Goal: Transaction & Acquisition: Purchase product/service

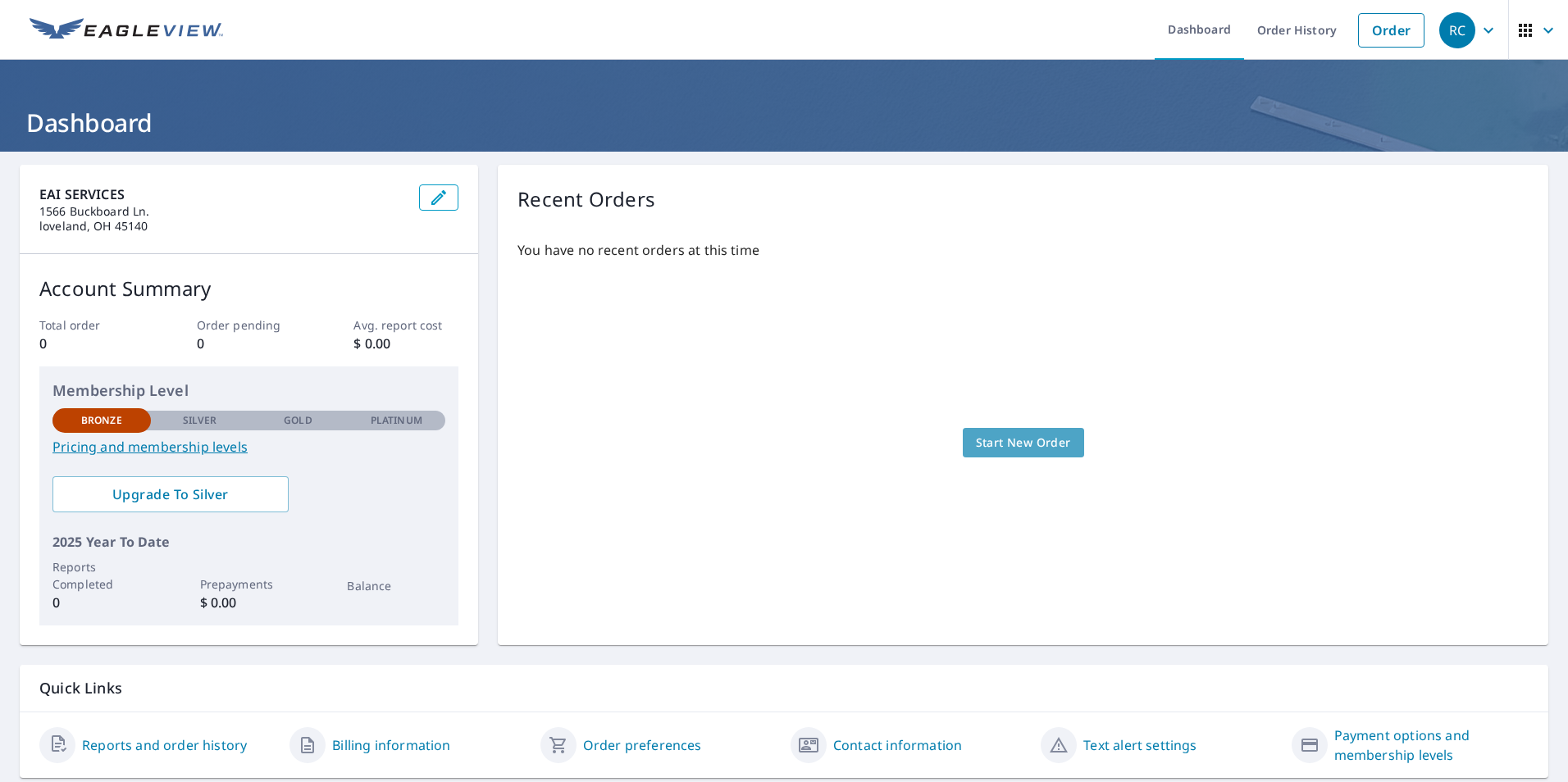
click at [1032, 435] on span "Start New Order" at bounding box center [1023, 443] width 95 height 21
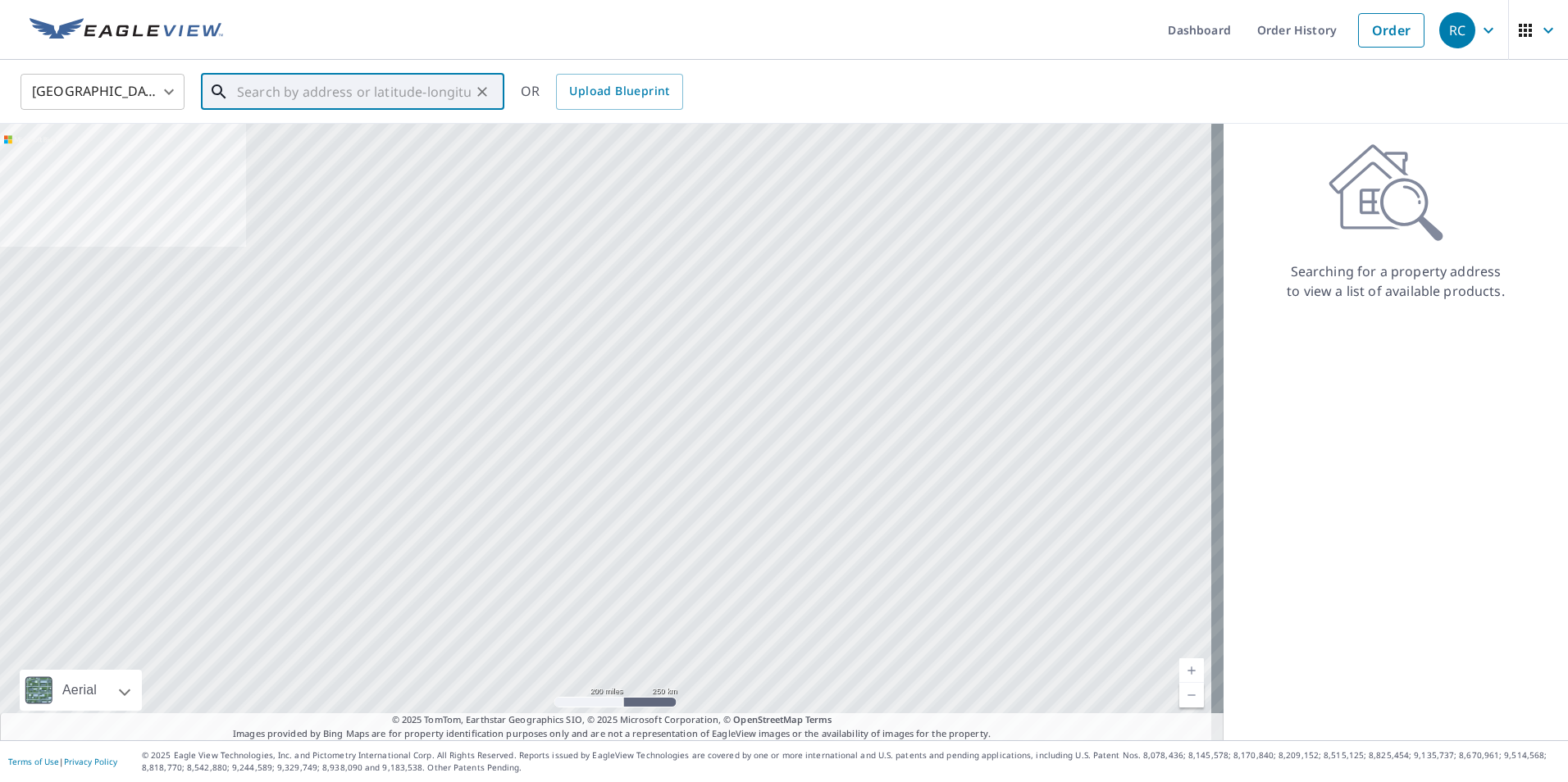
click at [375, 93] on input "text" at bounding box center [354, 92] width 234 height 46
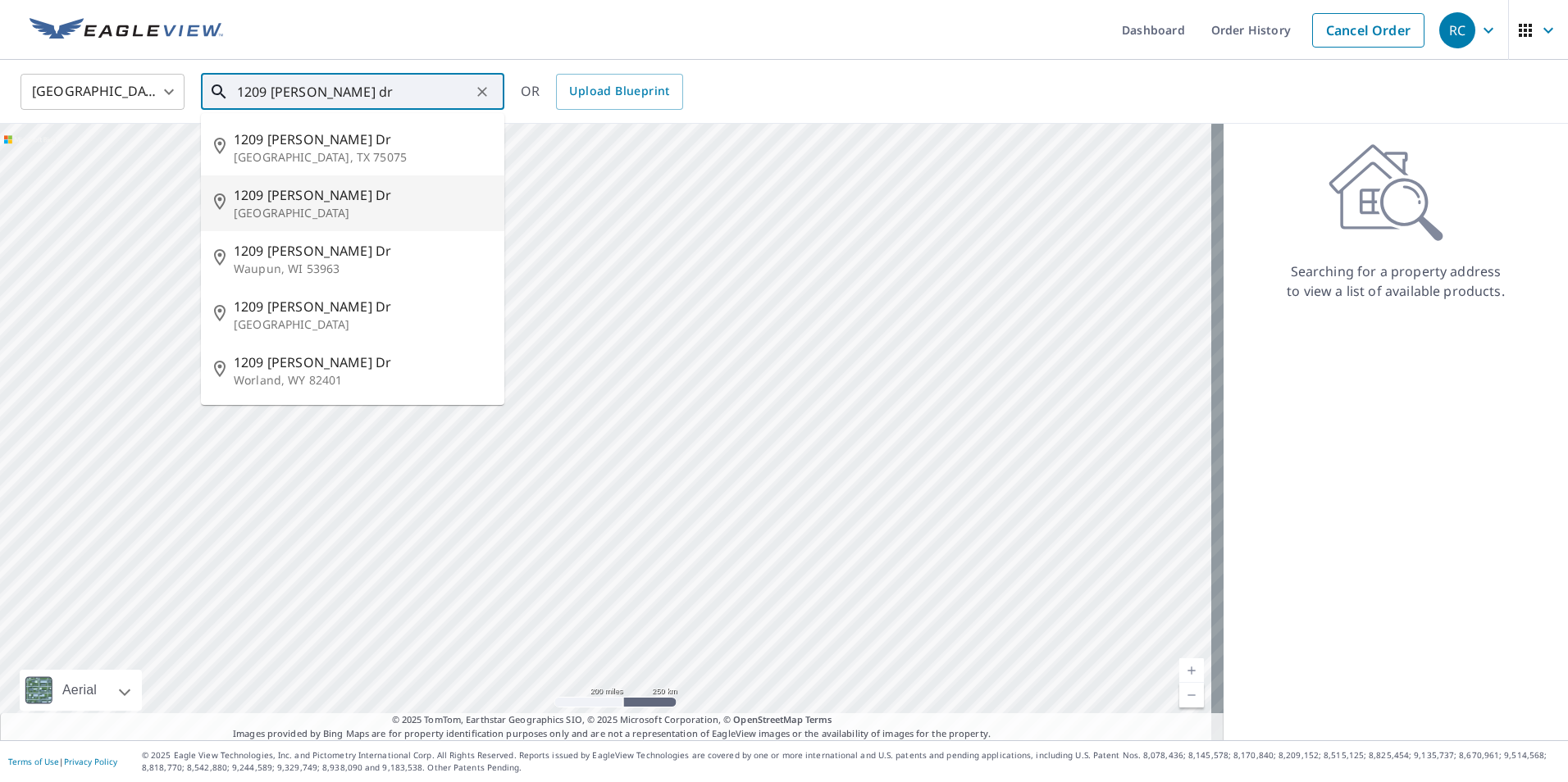
click at [291, 191] on span "1209 [PERSON_NAME] Dr" at bounding box center [363, 195] width 258 height 20
type input "[STREET_ADDRESS][PERSON_NAME][PERSON_NAME]"
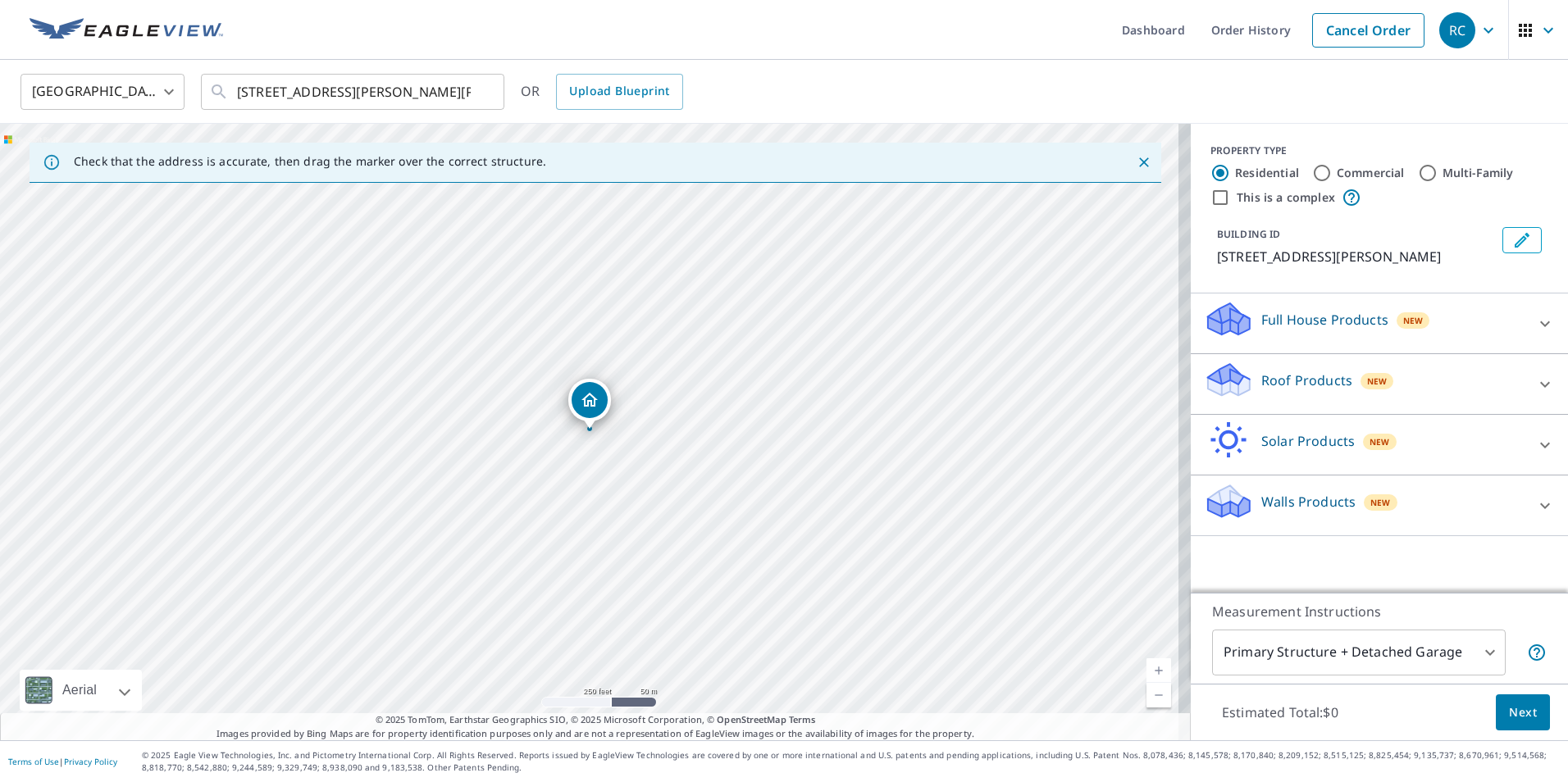
click at [1313, 378] on p "Roof Products" at bounding box center [1307, 380] width 91 height 20
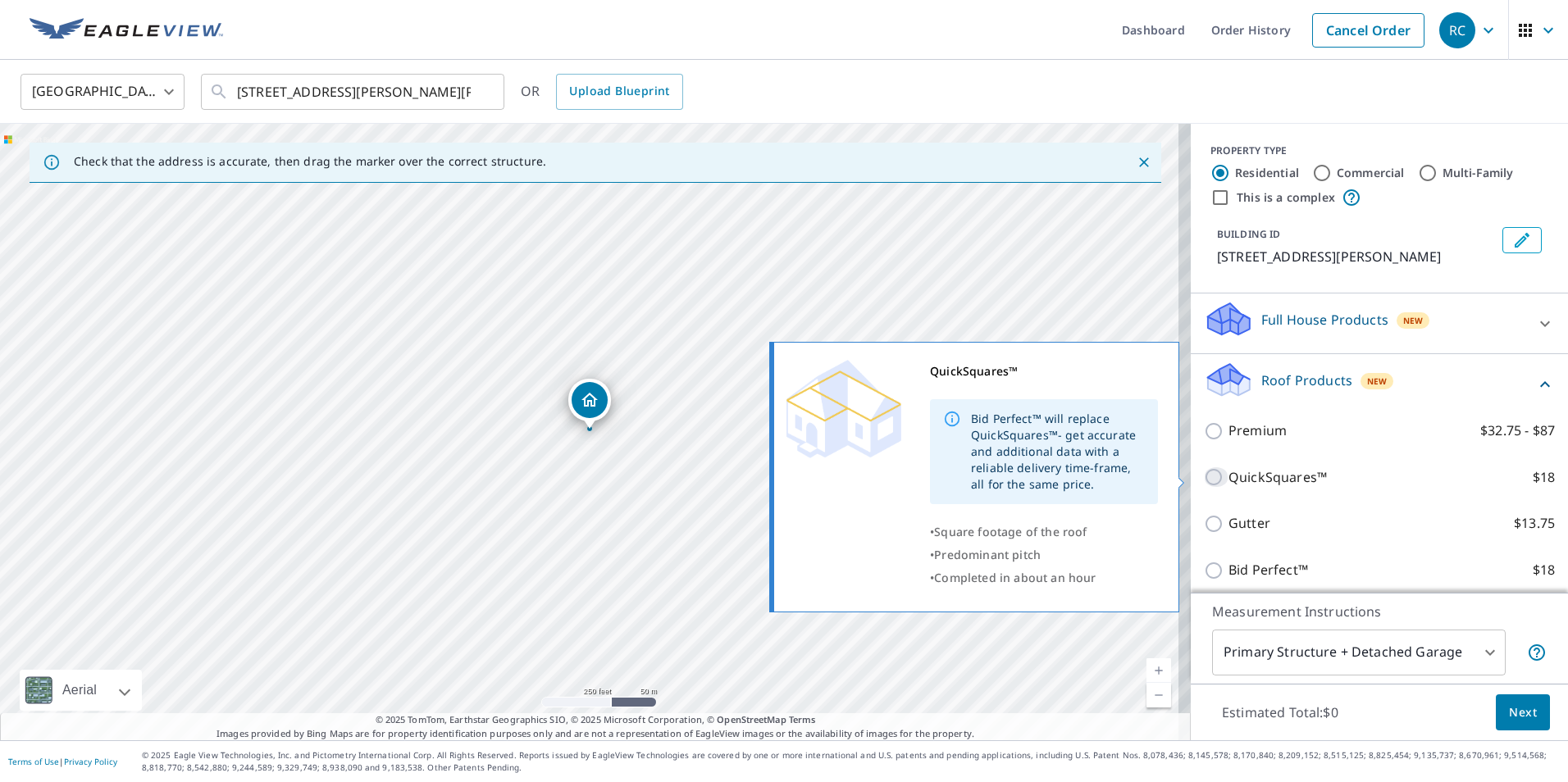
click at [1203, 474] on input "QuickSquares™ $18" at bounding box center [1215, 477] width 24 height 20
checkbox input "true"
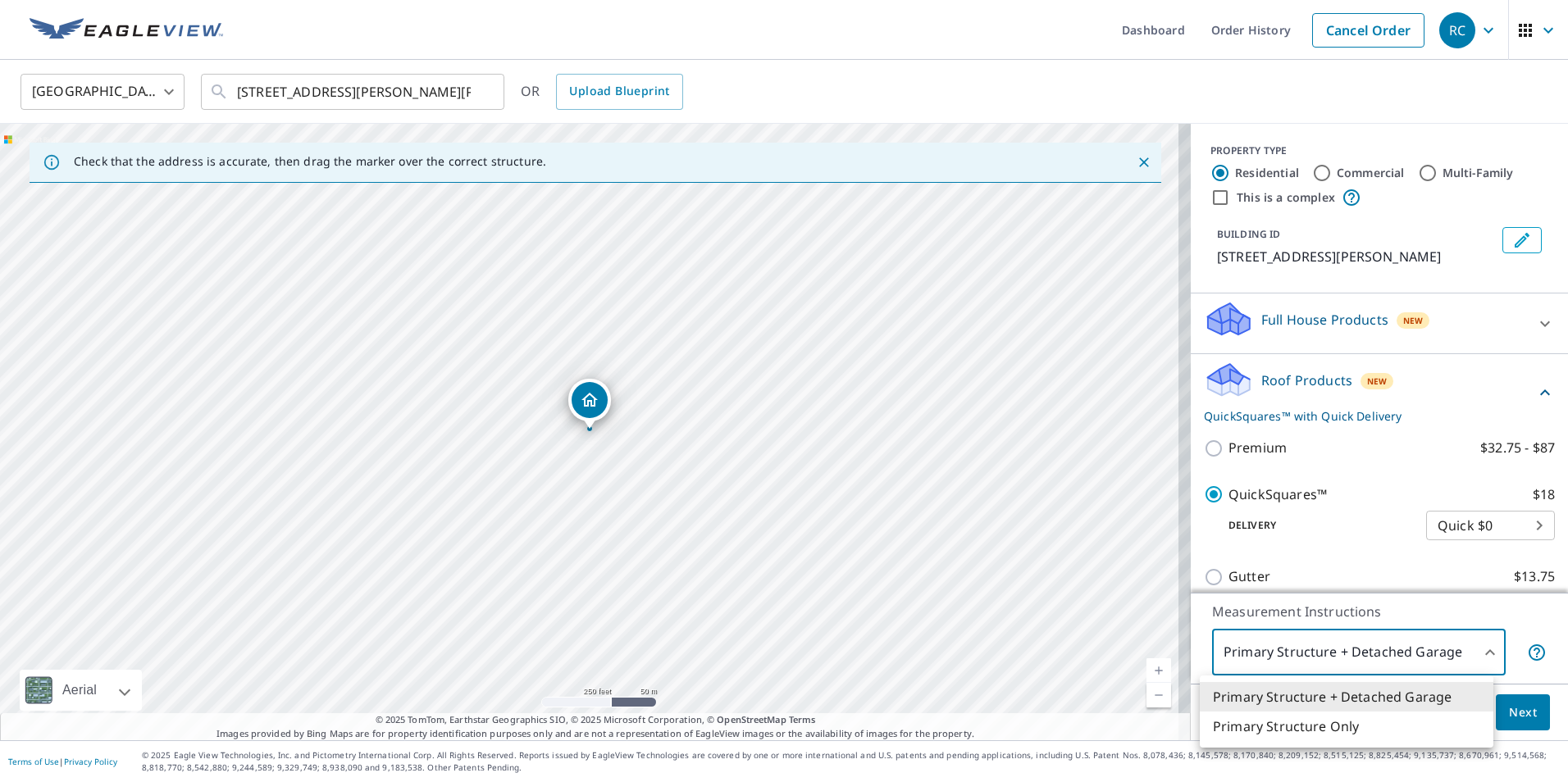
click at [1476, 650] on body "RC RC Dashboard Order History Cancel Order RC United States US ​ [STREET_ADDRES…" at bounding box center [784, 391] width 1568 height 782
click at [1295, 724] on li "Primary Structure Only" at bounding box center [1346, 726] width 293 height 30
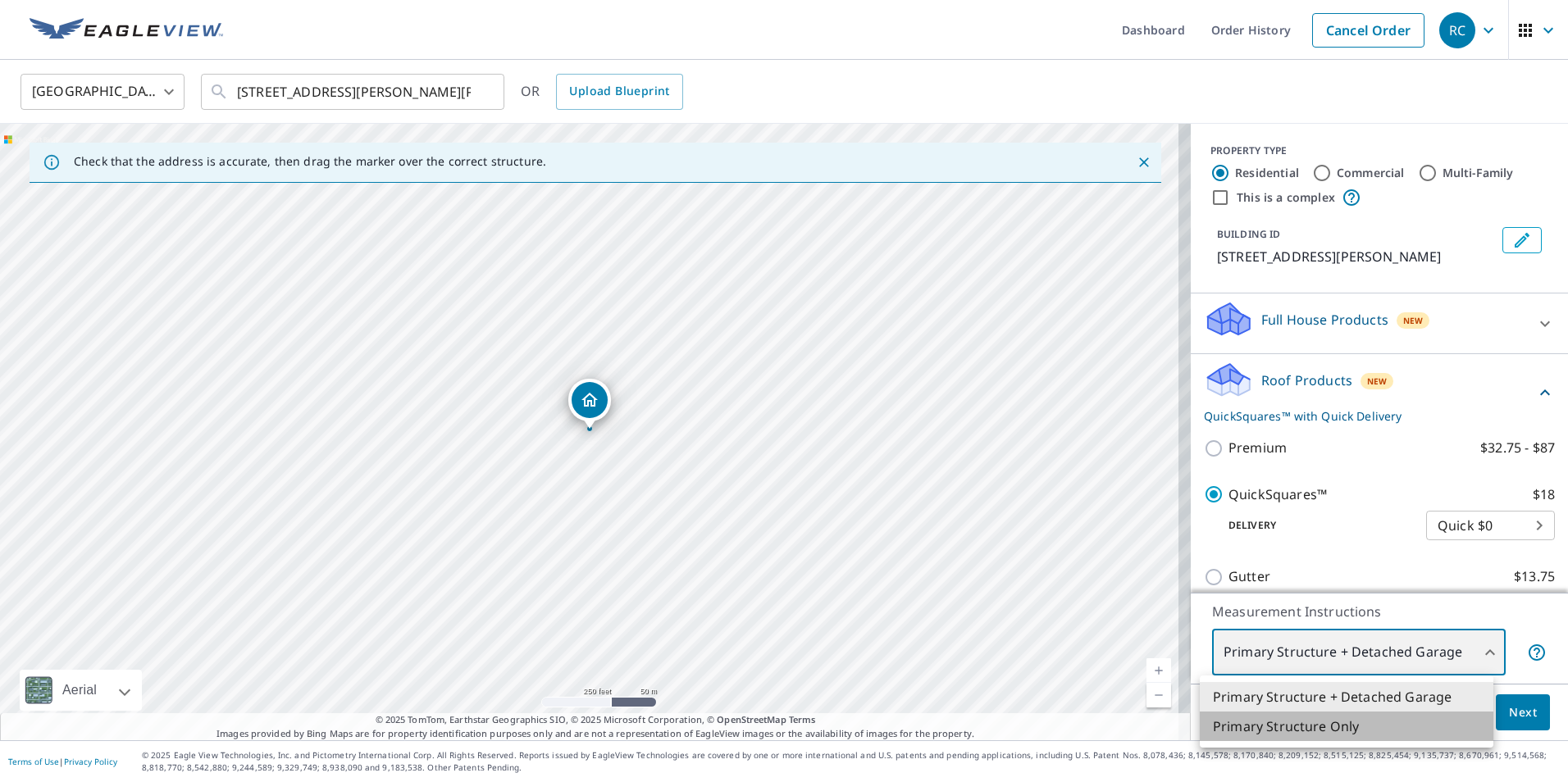
type input "2"
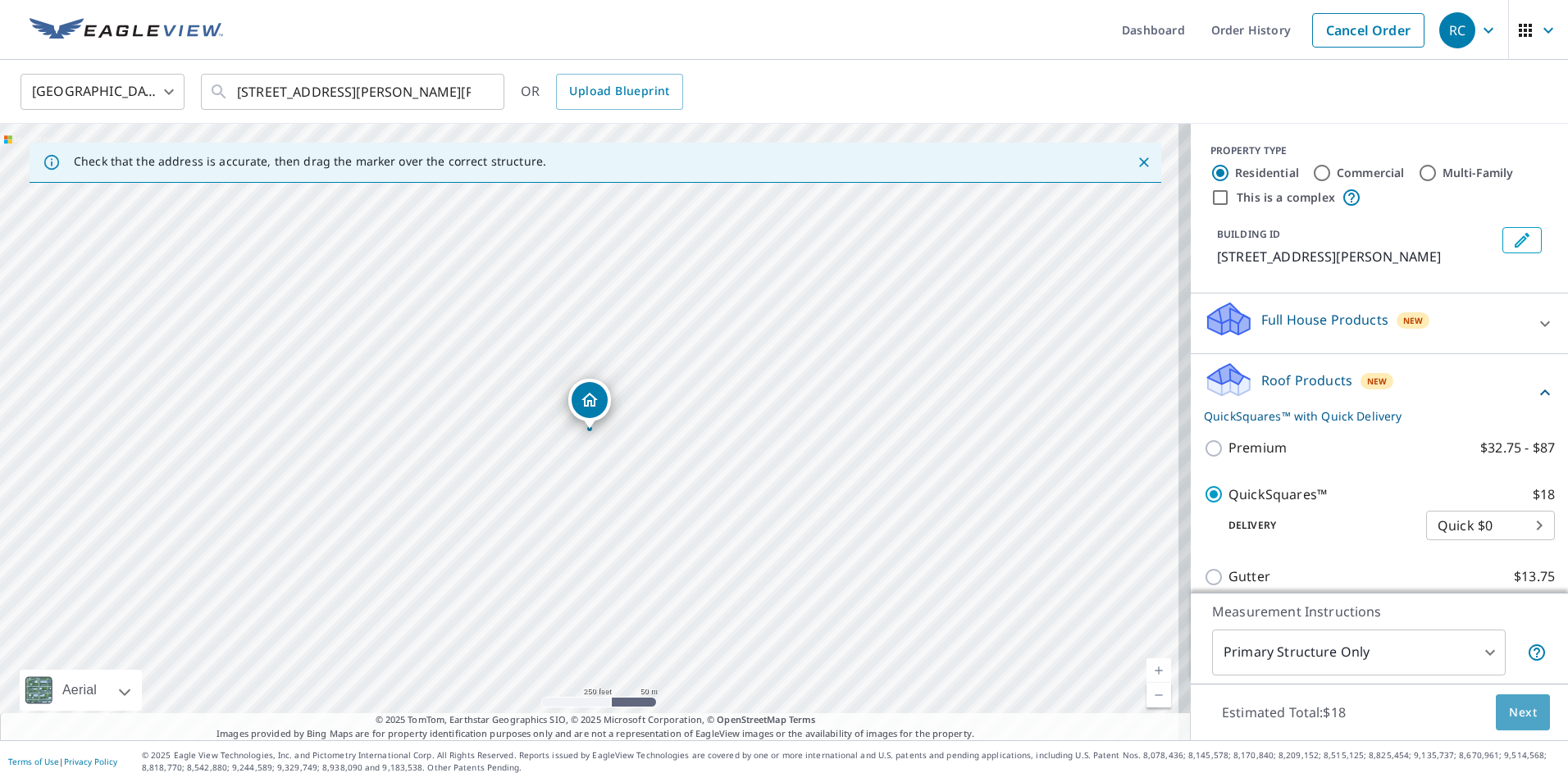
click at [1511, 710] on span "Next" at bounding box center [1522, 712] width 28 height 21
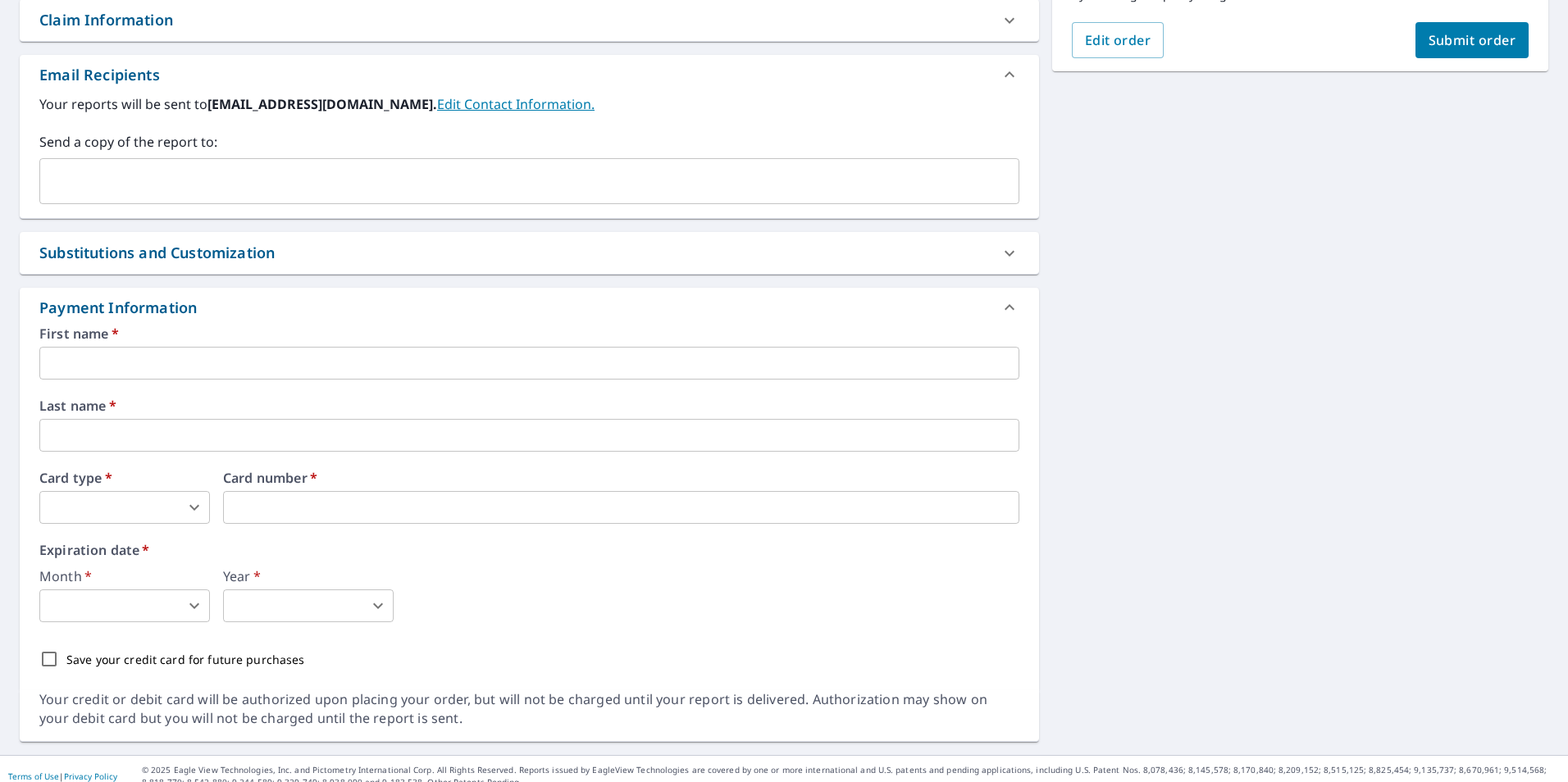
scroll to position [453, 0]
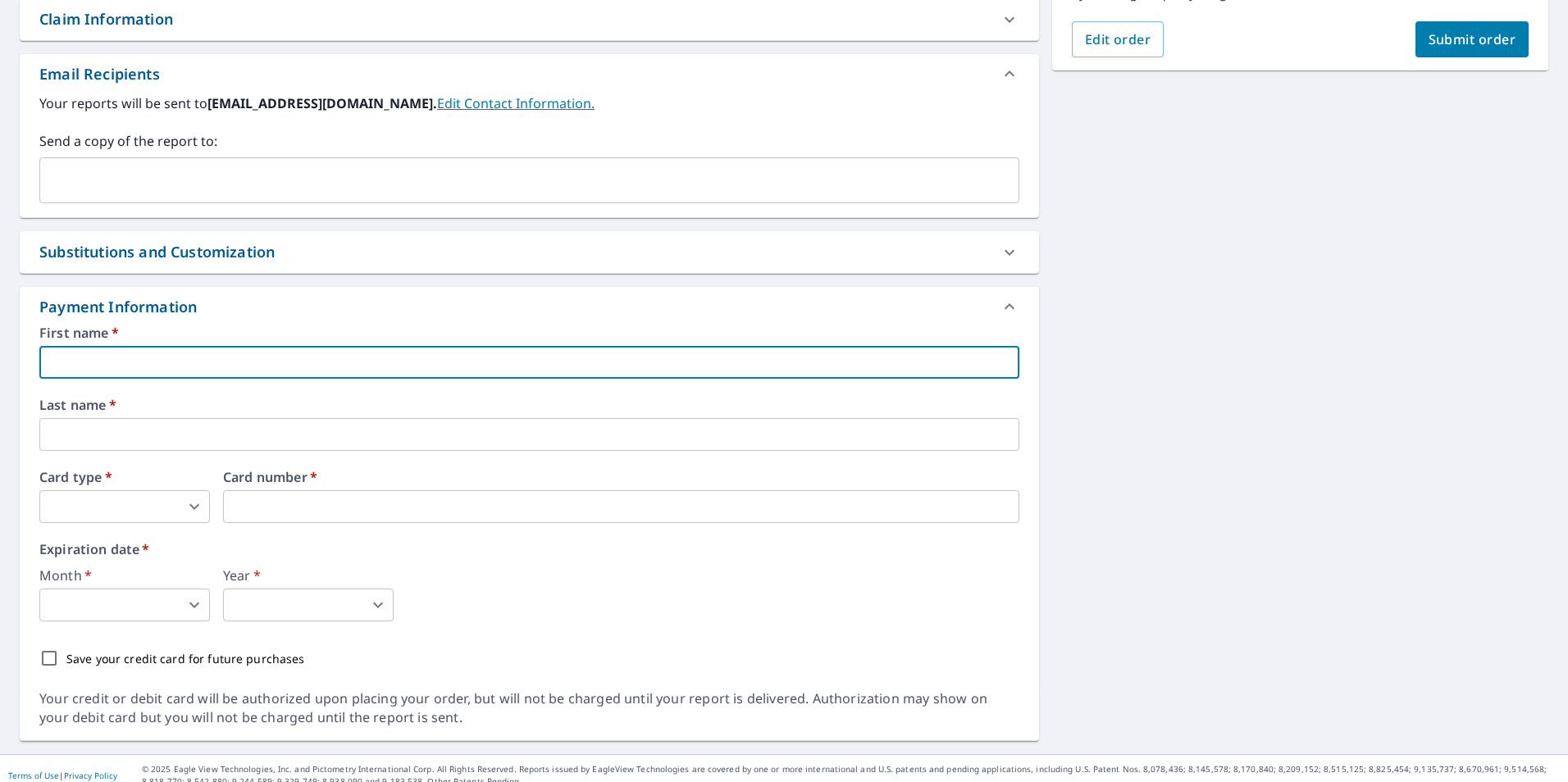
click at [111, 367] on input "text" at bounding box center [529, 362] width 980 height 33
type input "[PERSON_NAME]"
click at [79, 432] on input "text" at bounding box center [529, 435] width 980 height 33
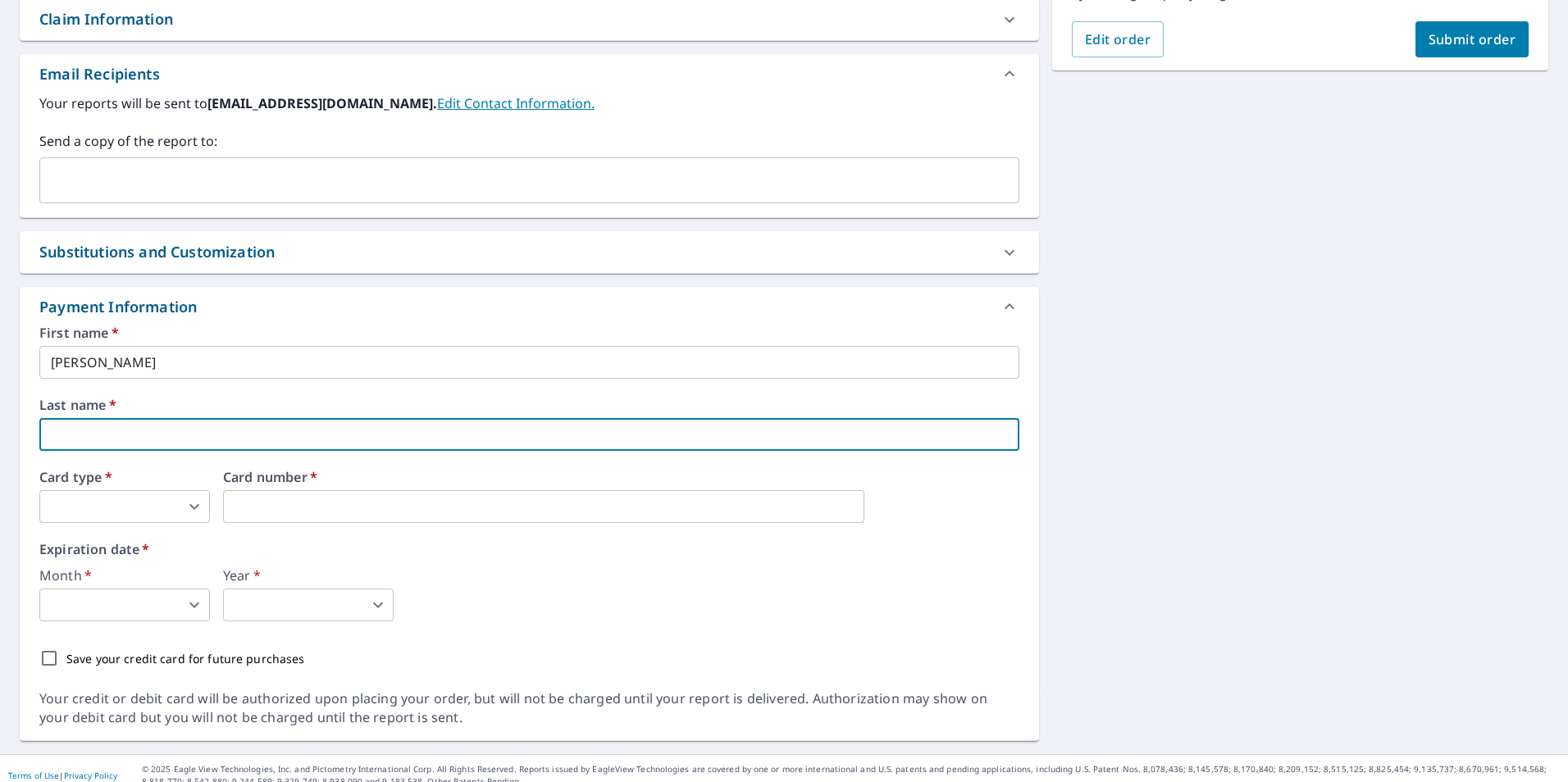
type input "[PERSON_NAME]"
type input "[EMAIL_ADDRESS][DOMAIN_NAME]"
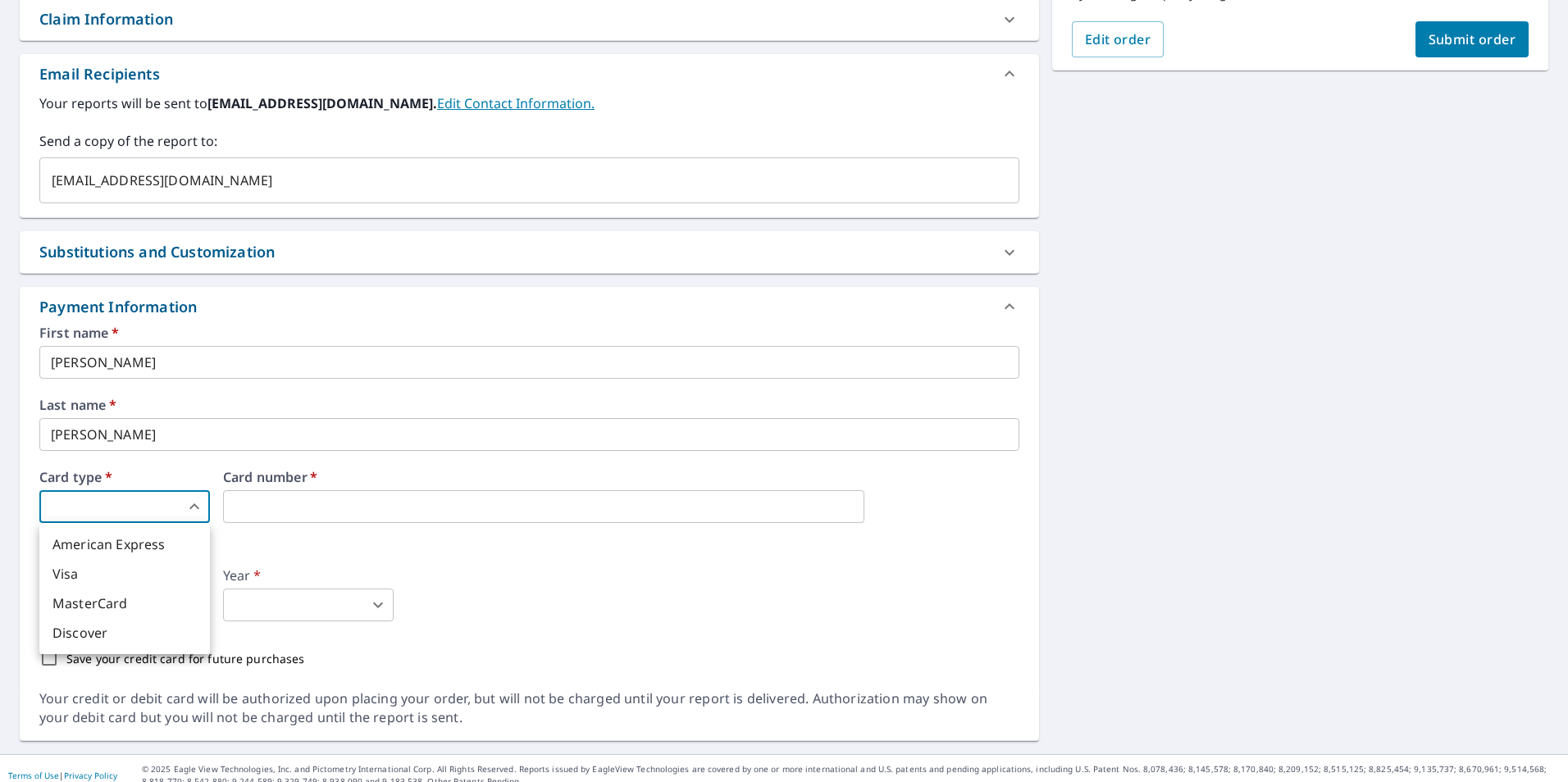
click at [197, 507] on body "RC RC Dashboard Order History Cancel Order RC Dashboard / Finalize Order Finali…" at bounding box center [784, 391] width 1568 height 782
click at [154, 599] on li "MasterCard" at bounding box center [124, 603] width 171 height 30
type input "3"
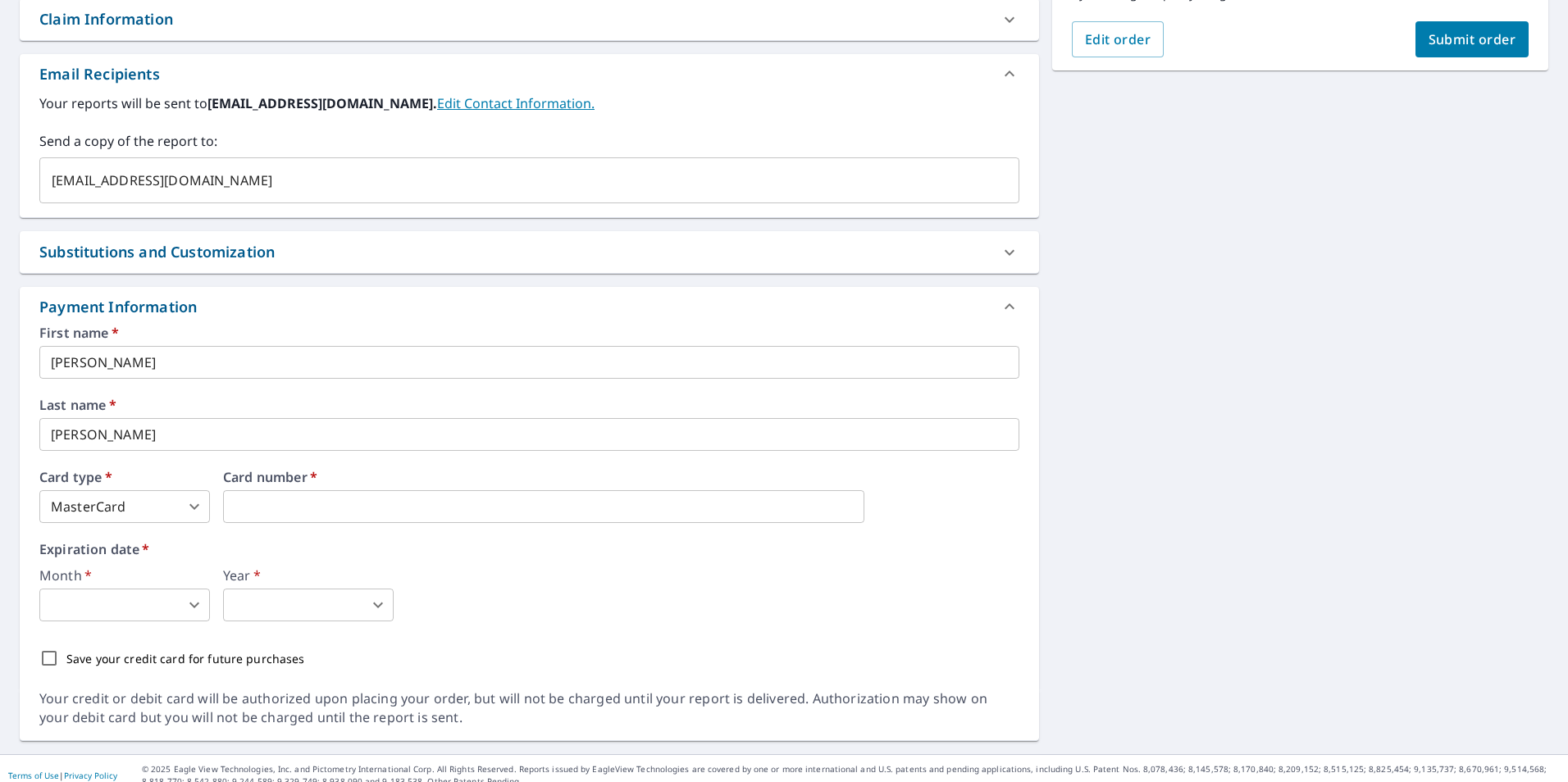
click at [196, 599] on body "RC RC Dashboard Order History Cancel Order RC Dashboard / Finalize Order Finali…" at bounding box center [784, 391] width 1568 height 782
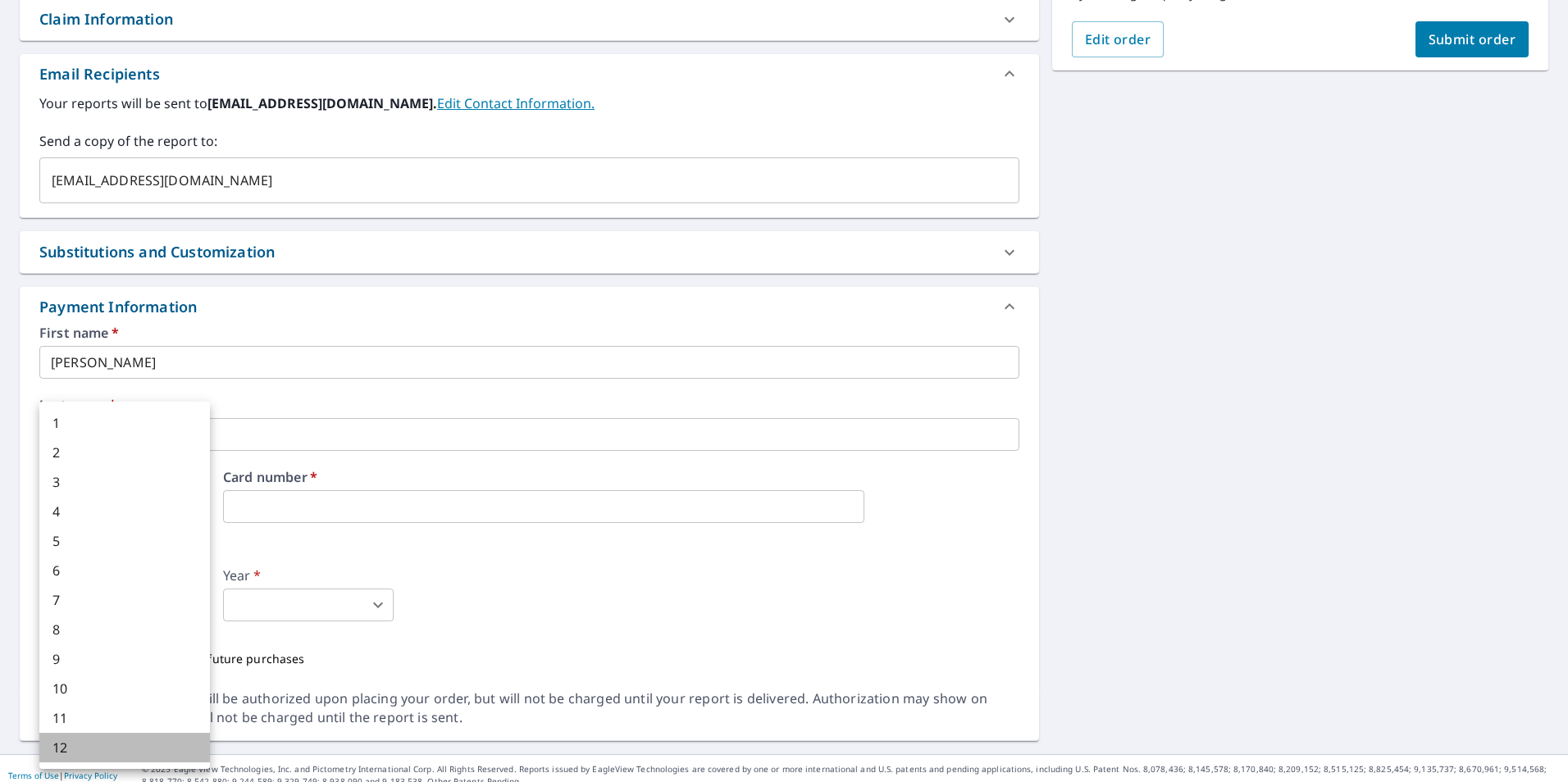
click at [118, 752] on li "12" at bounding box center [124, 748] width 171 height 30
type input "12"
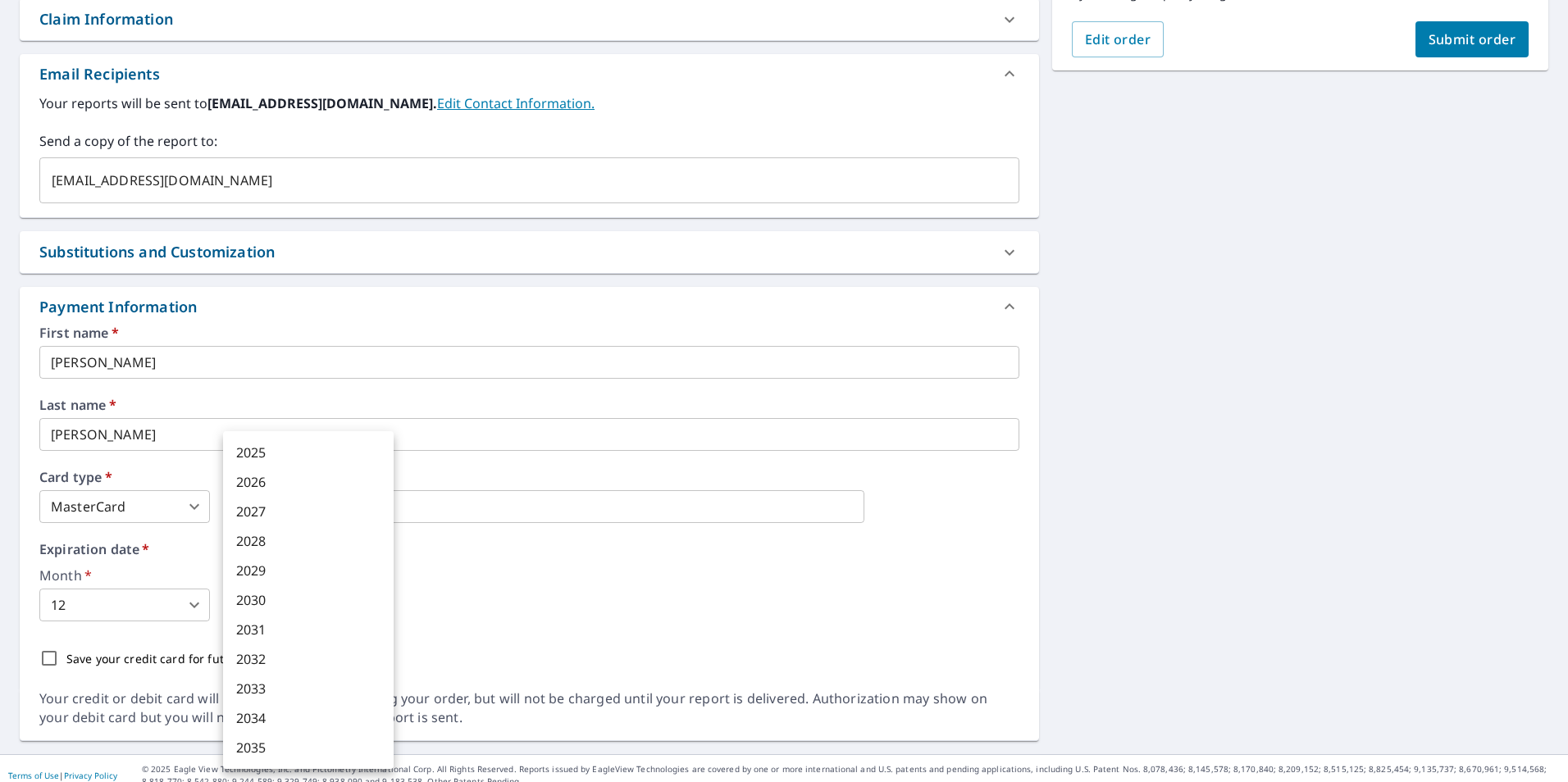
click at [379, 606] on body "RC RC Dashboard Order History Cancel Order RC Dashboard / Finalize Order Finali…" at bounding box center [784, 391] width 1568 height 782
click at [296, 537] on li "2028" at bounding box center [309, 541] width 171 height 30
type input "2028"
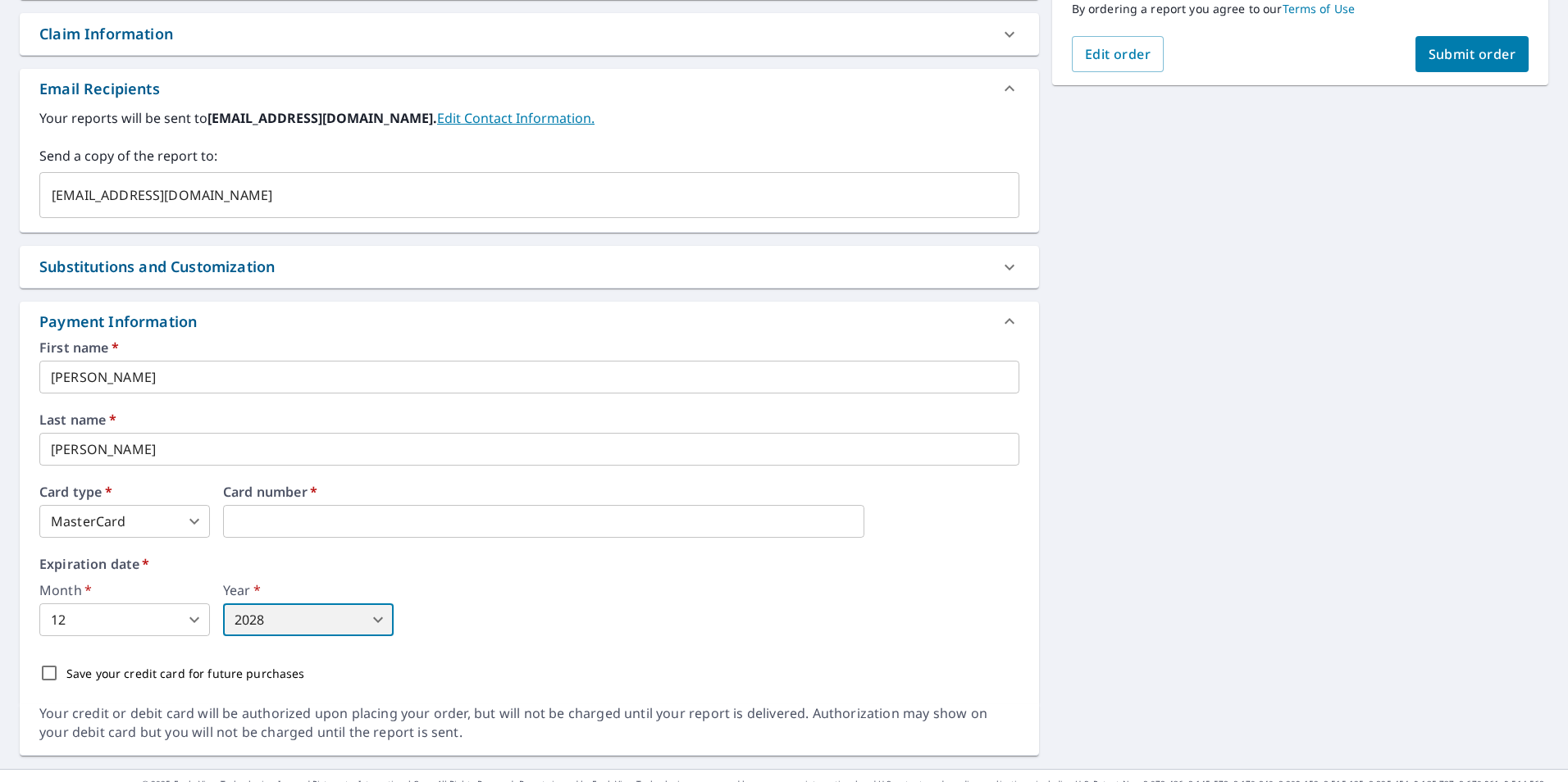
scroll to position [466, 0]
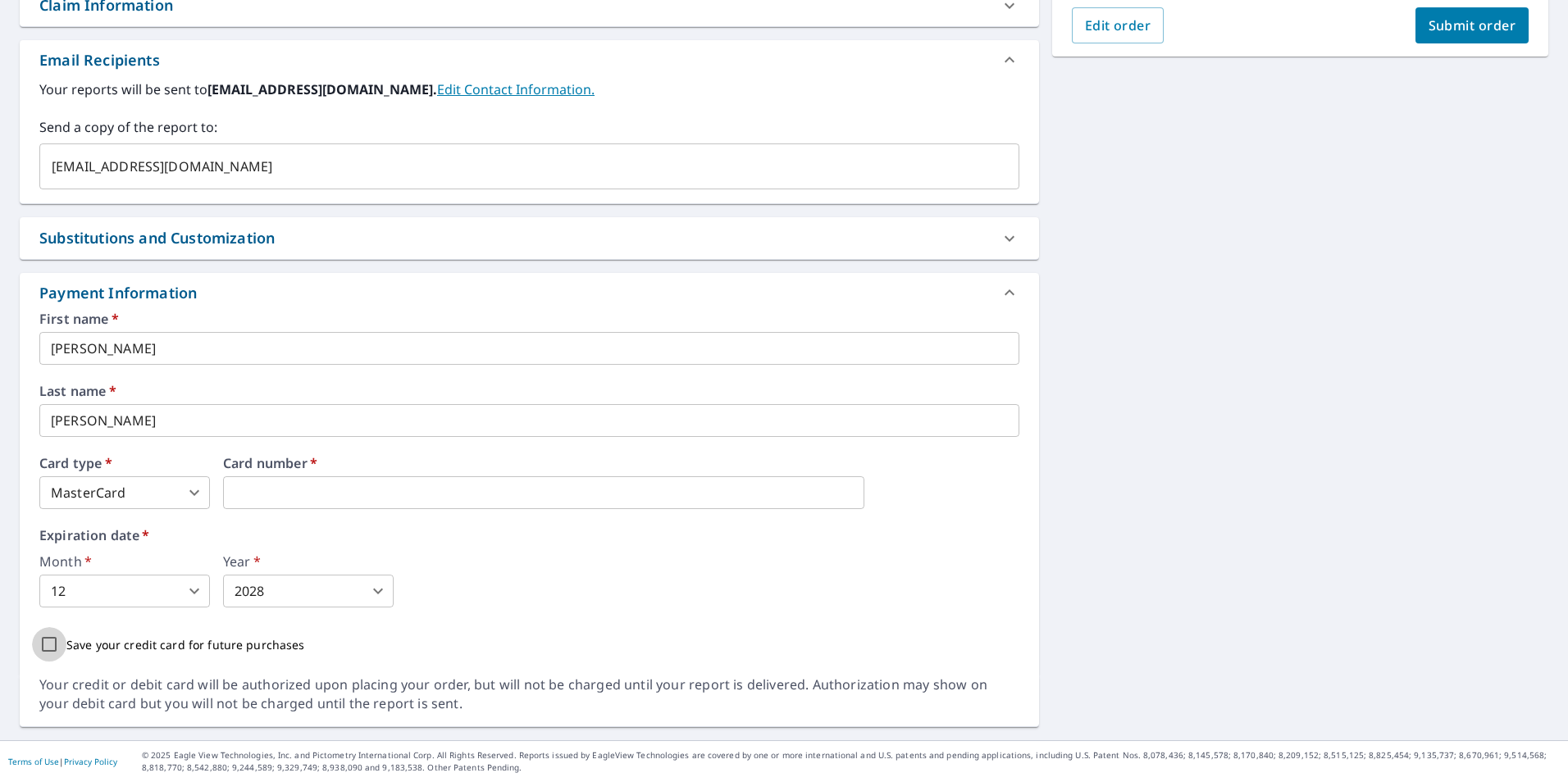
click at [53, 641] on input "Save your credit card for future purchases" at bounding box center [49, 644] width 34 height 34
checkbox input "true"
click at [1455, 23] on span "Submit order" at bounding box center [1472, 25] width 88 height 18
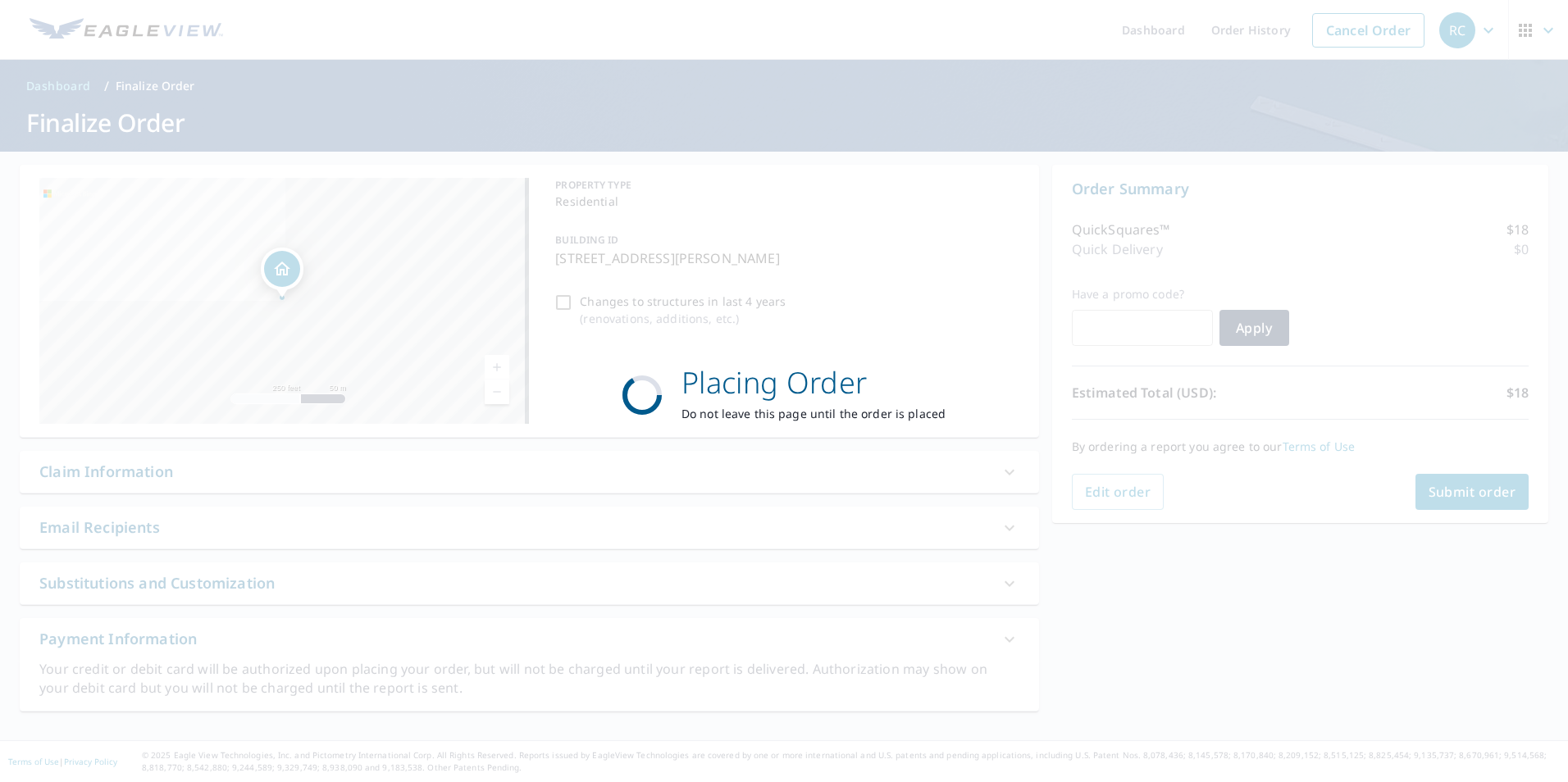
scroll to position [0, 0]
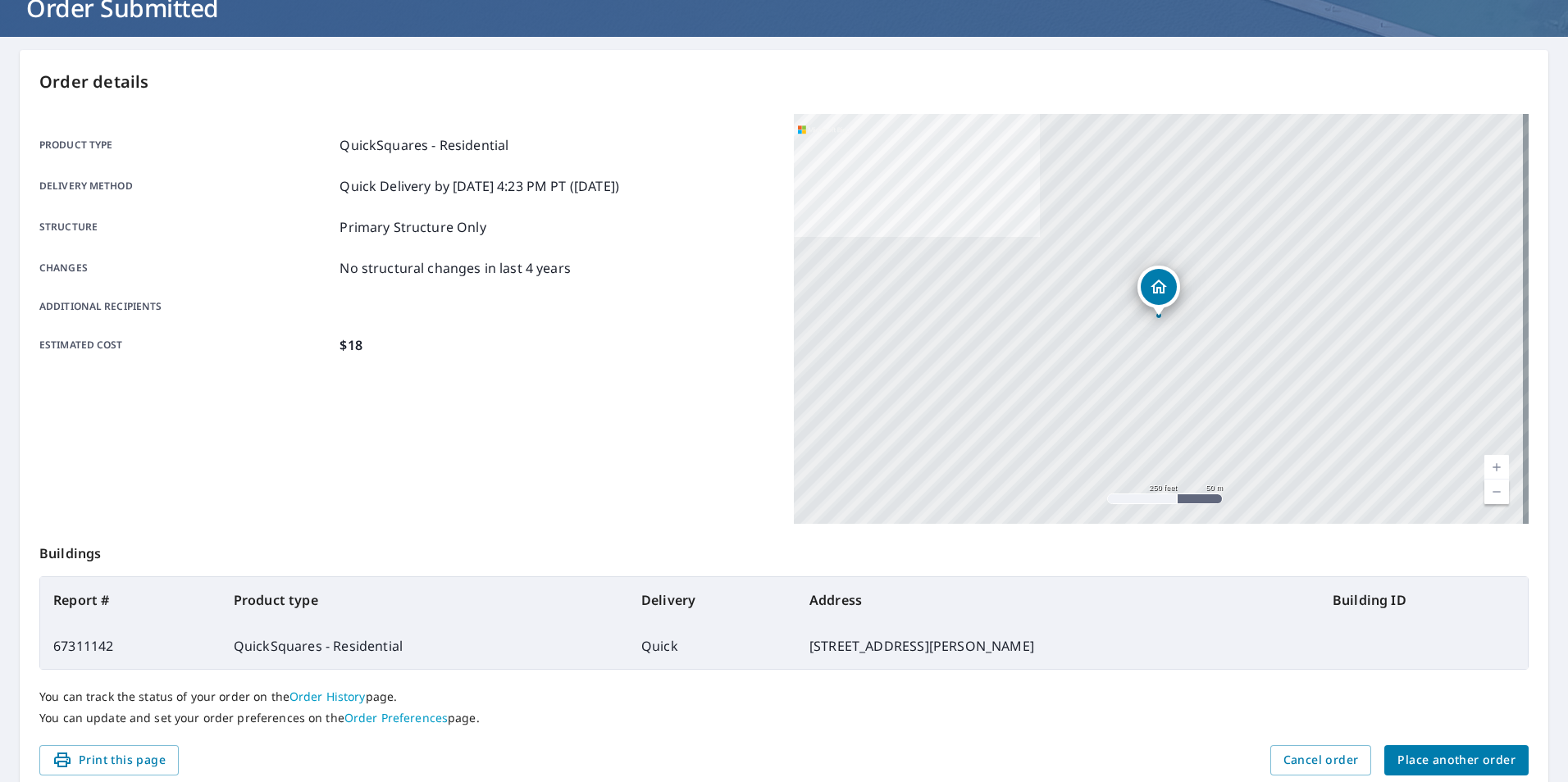
scroll to position [182, 0]
